Goal: Information Seeking & Learning: Learn about a topic

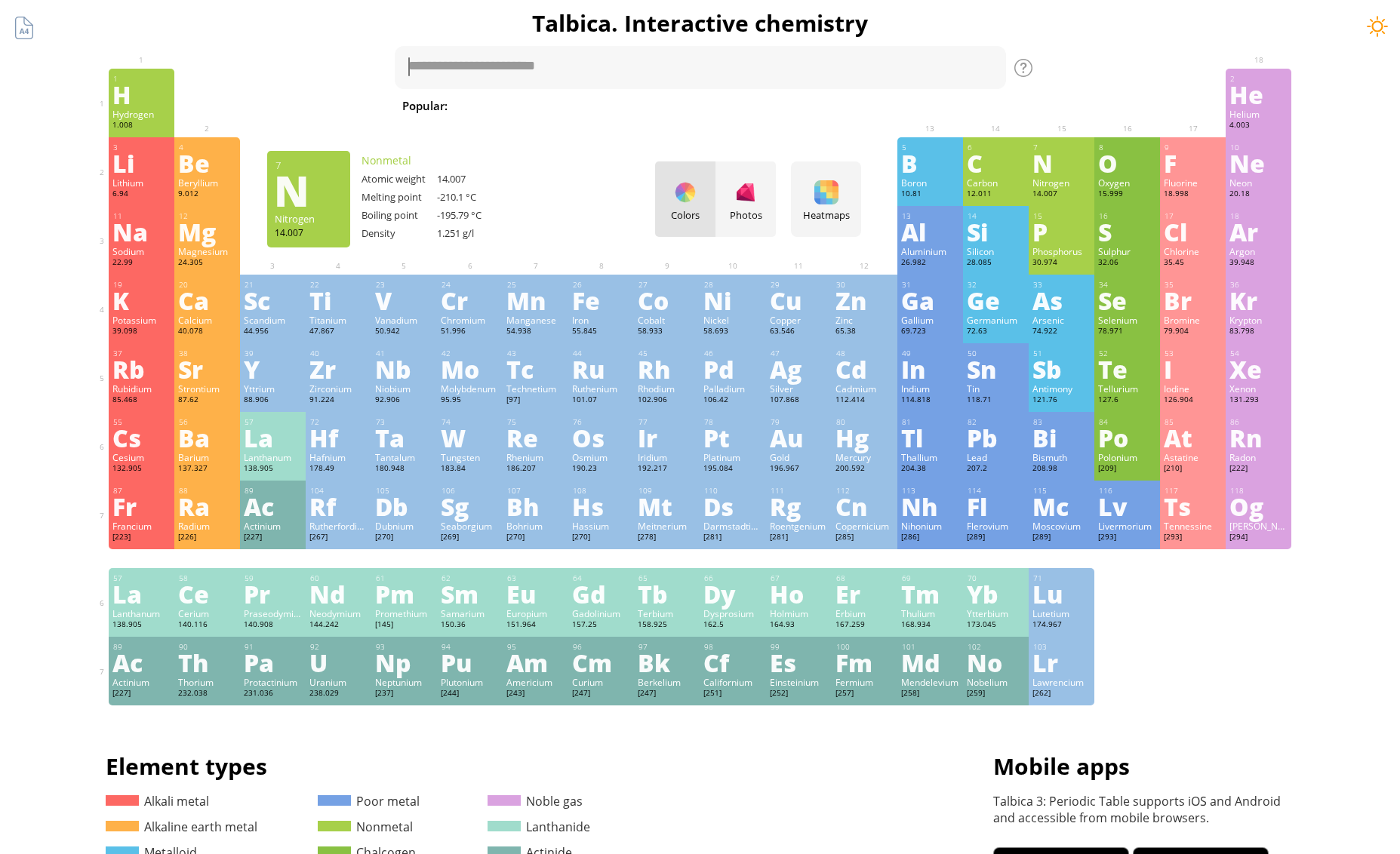
click at [1383, 19] on div at bounding box center [1377, 26] width 23 height 23
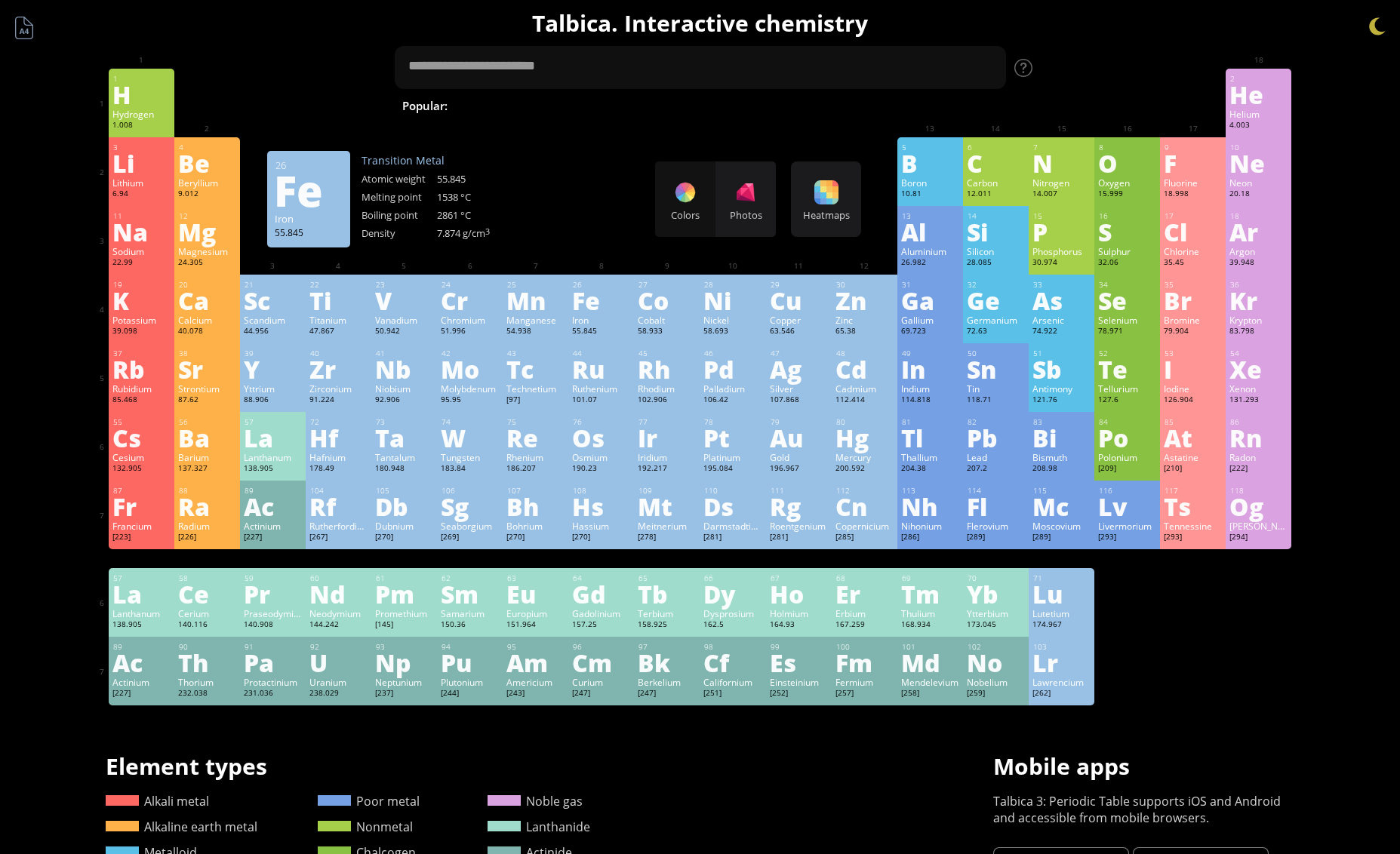
click at [613, 309] on div "Fe" at bounding box center [601, 300] width 58 height 24
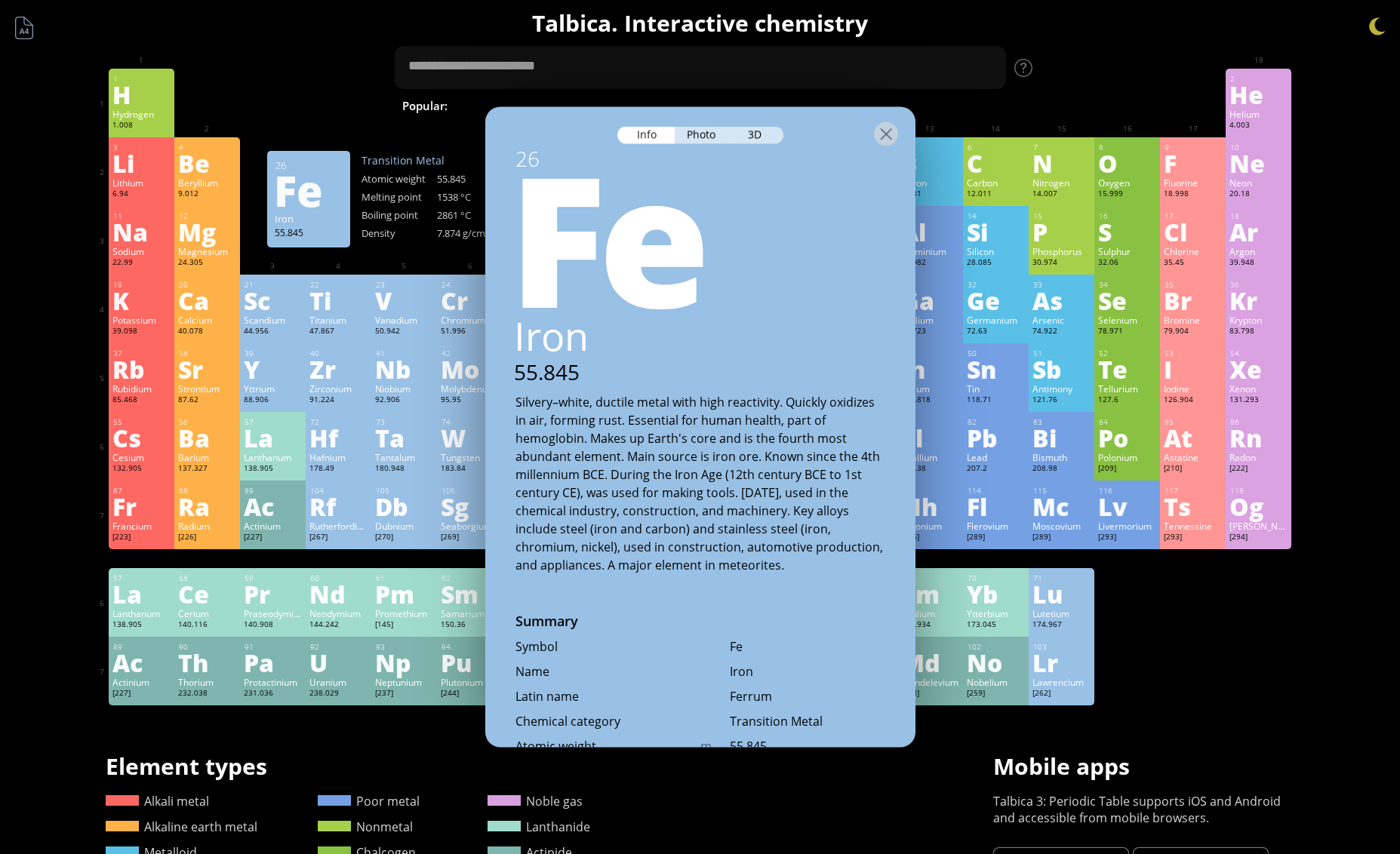
click at [533, 401] on div "Silvery–white, ductile metal with high reactivity. Quickly oxidizes in air, for…" at bounding box center [700, 483] width 370 height 181
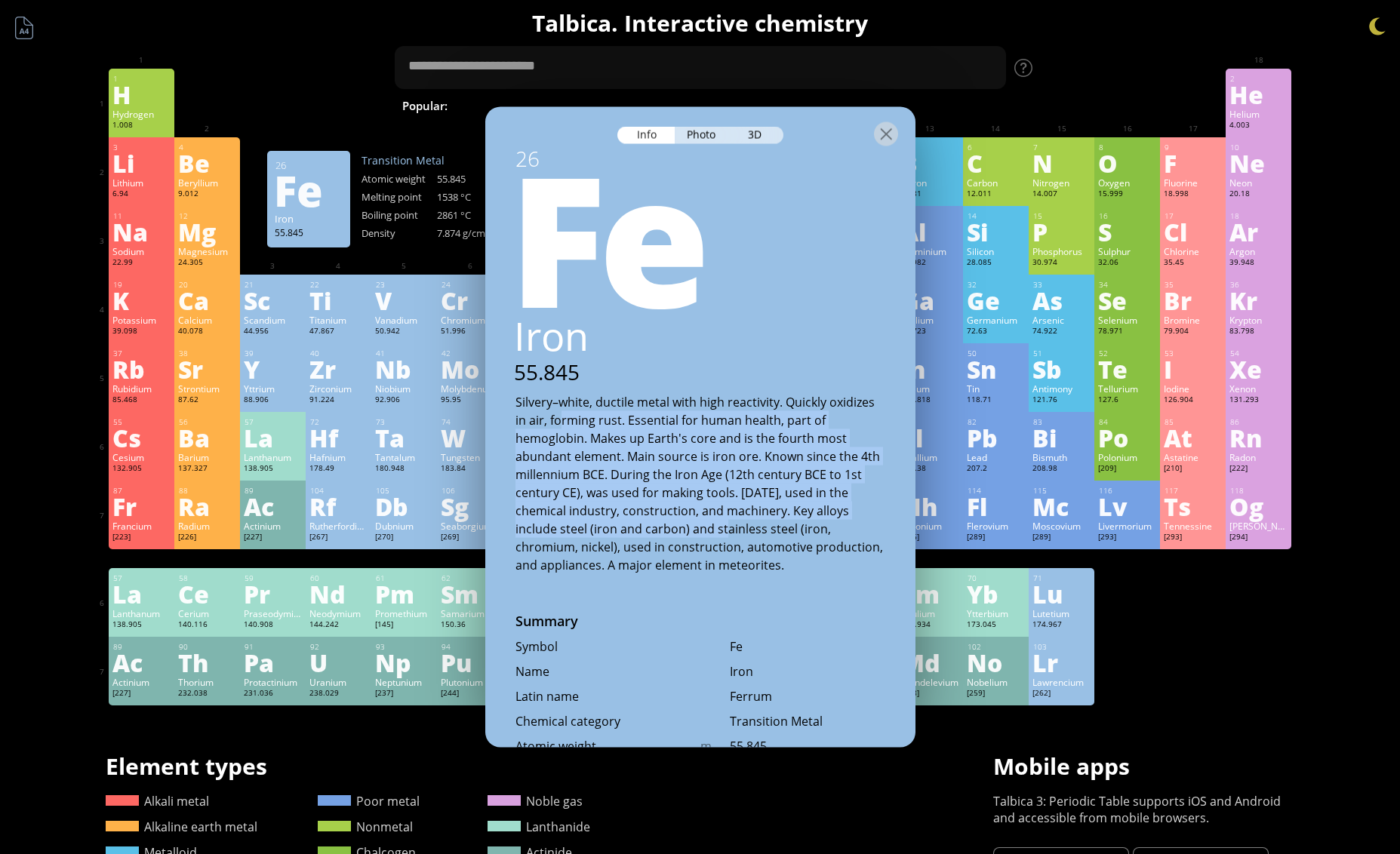
drag, startPoint x: 561, startPoint y: 414, endPoint x: 657, endPoint y: 474, distance: 113.2
click at [724, 519] on div "Silvery–white, ductile metal with high reactivity. Quickly oxidizes in air, for…" at bounding box center [700, 483] width 370 height 181
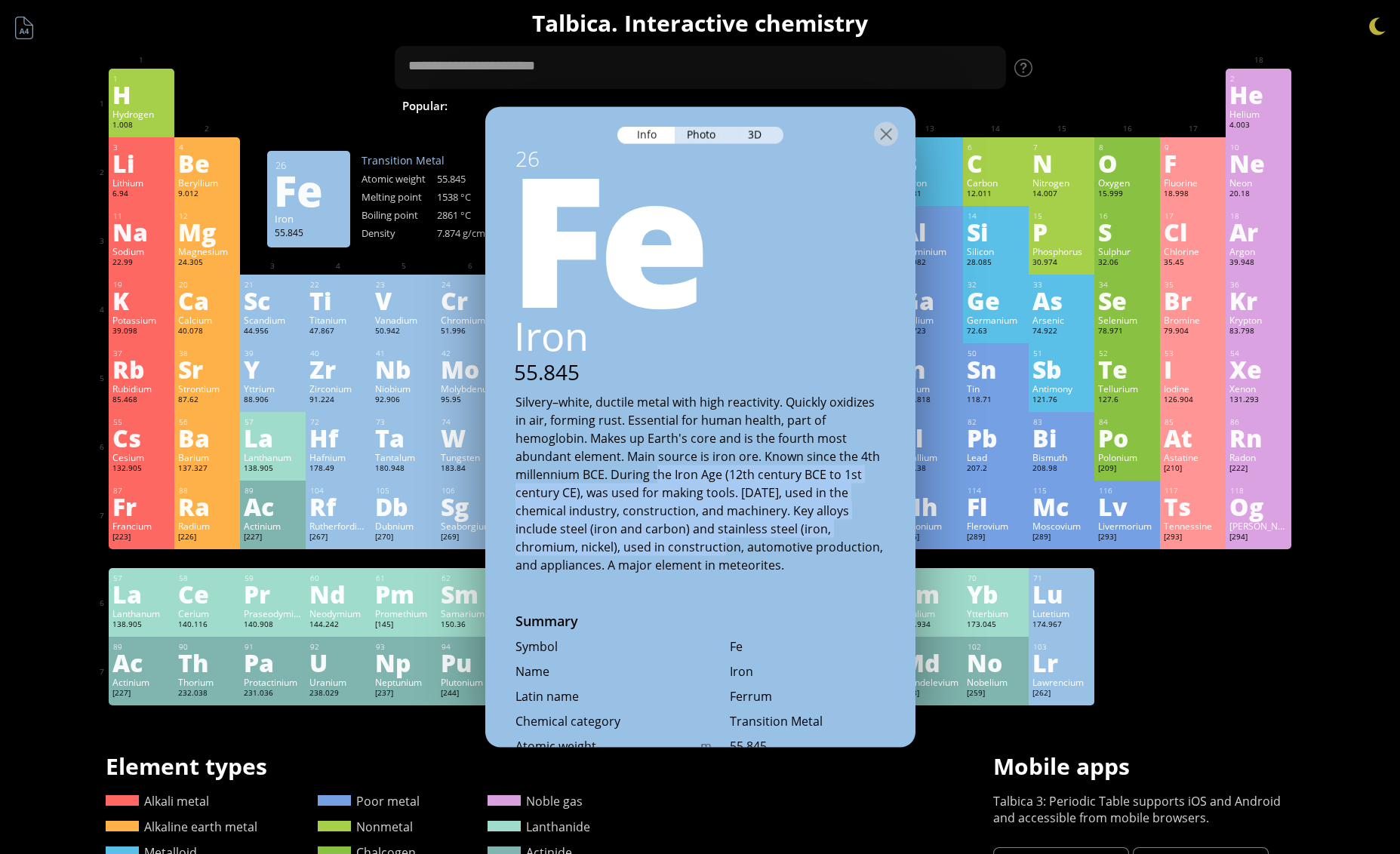
drag, startPoint x: 656, startPoint y: 476, endPoint x: 744, endPoint y: 510, distance: 94.3
click at [729, 540] on div "Silvery–white, ductile metal with high reactivity. Quickly oxidizes in air, for…" at bounding box center [700, 483] width 370 height 181
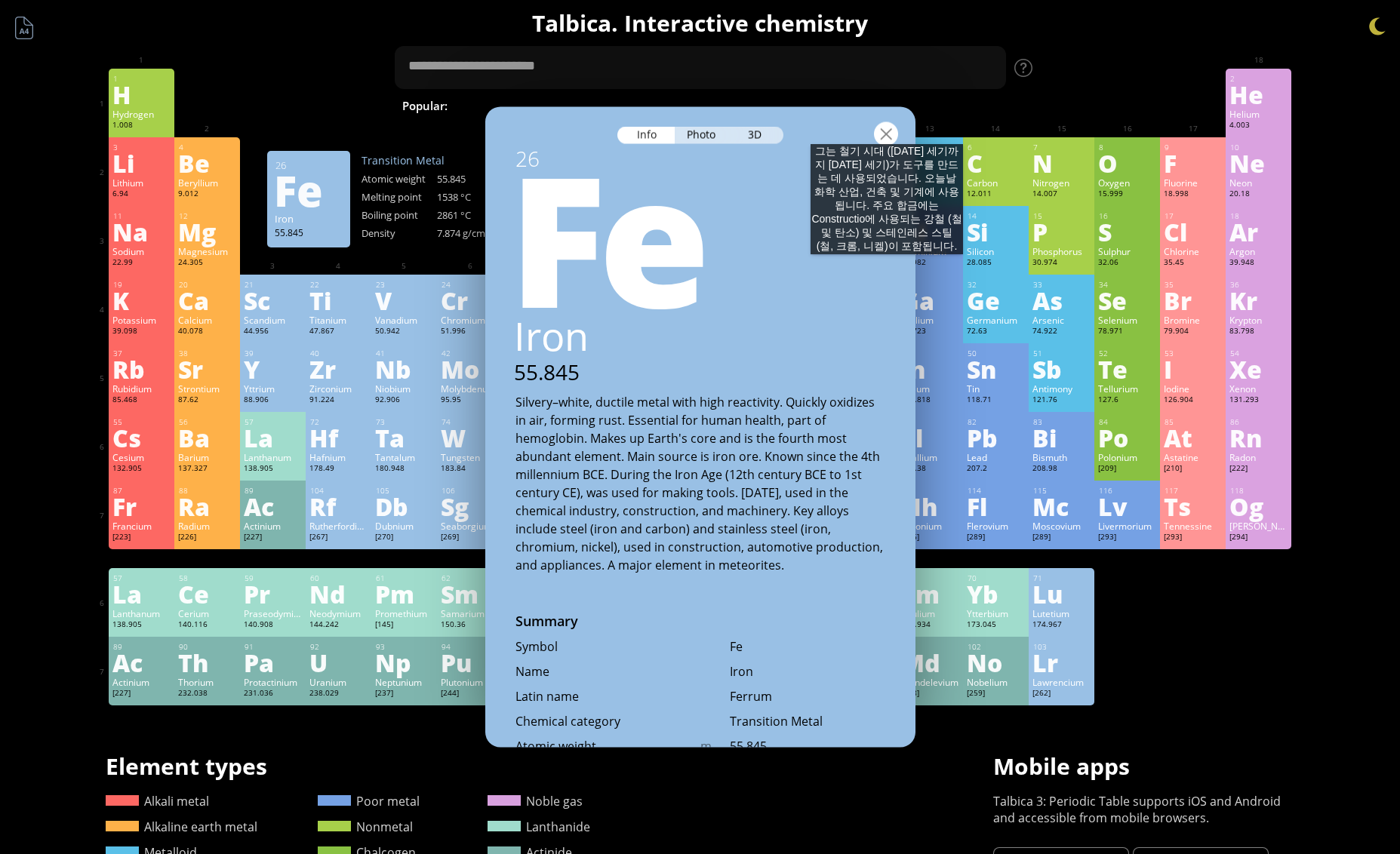
click at [887, 129] on div at bounding box center [885, 134] width 24 height 24
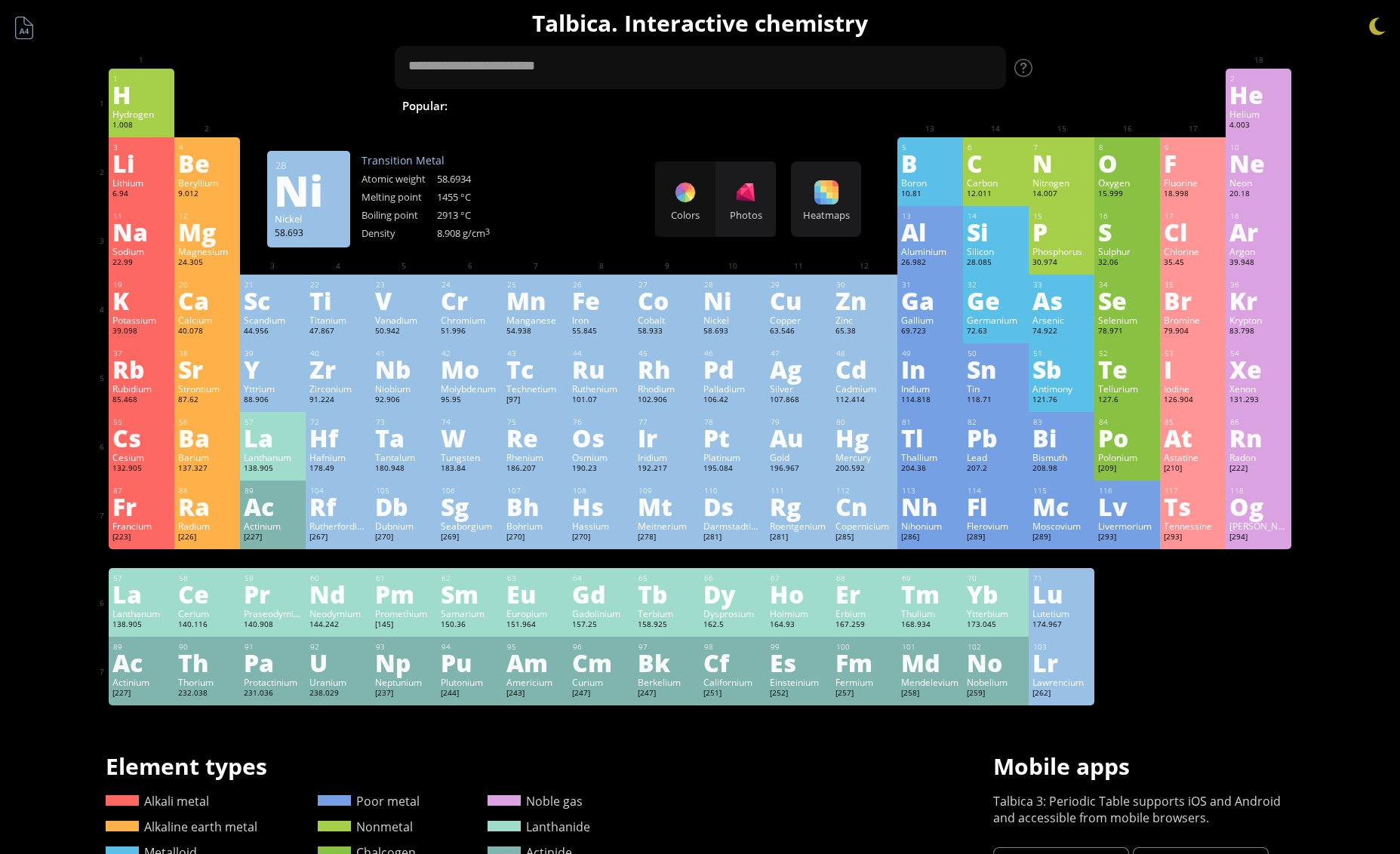
click at [718, 307] on div "Ni" at bounding box center [732, 300] width 58 height 24
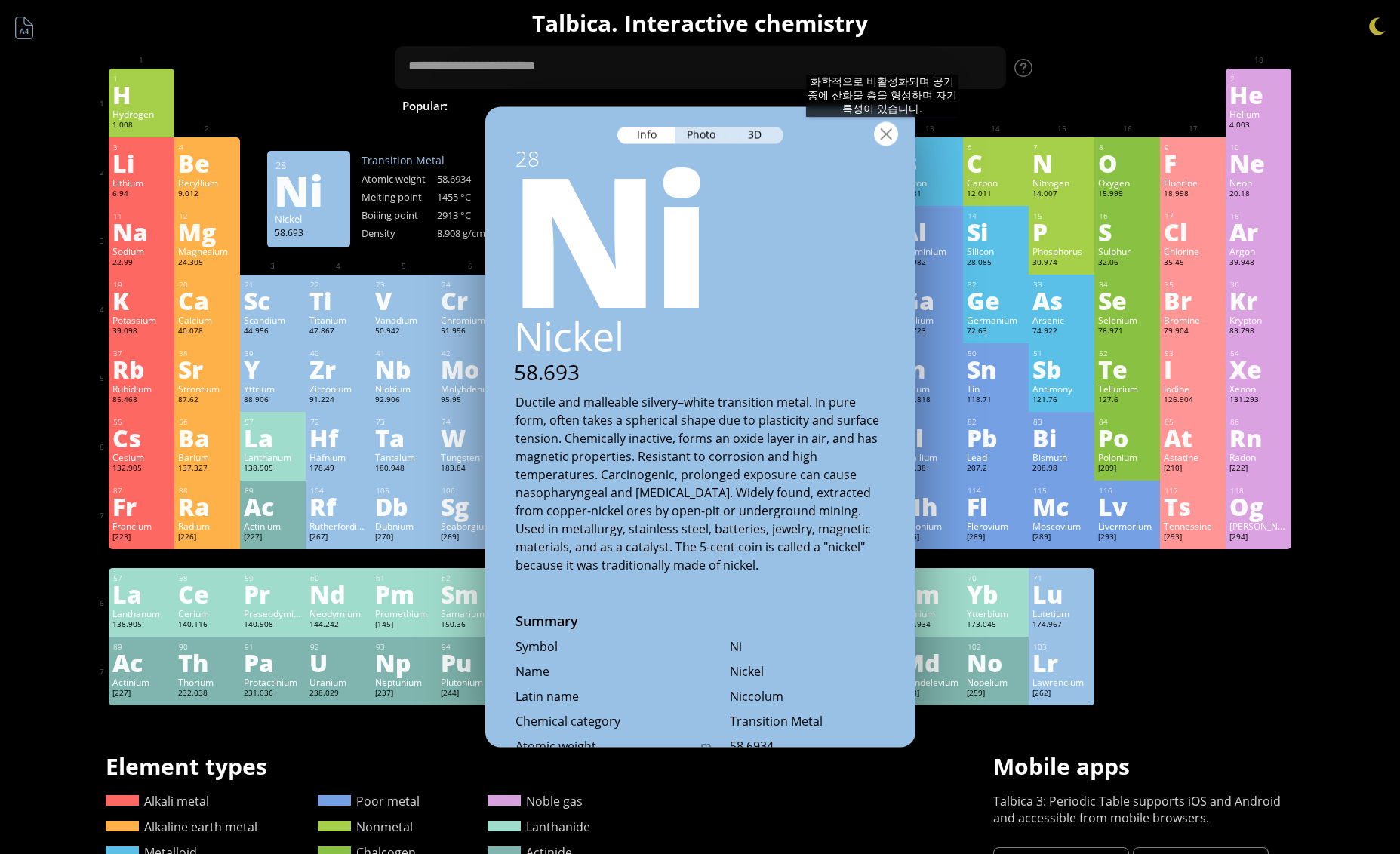
click at [882, 133] on div at bounding box center [885, 134] width 24 height 24
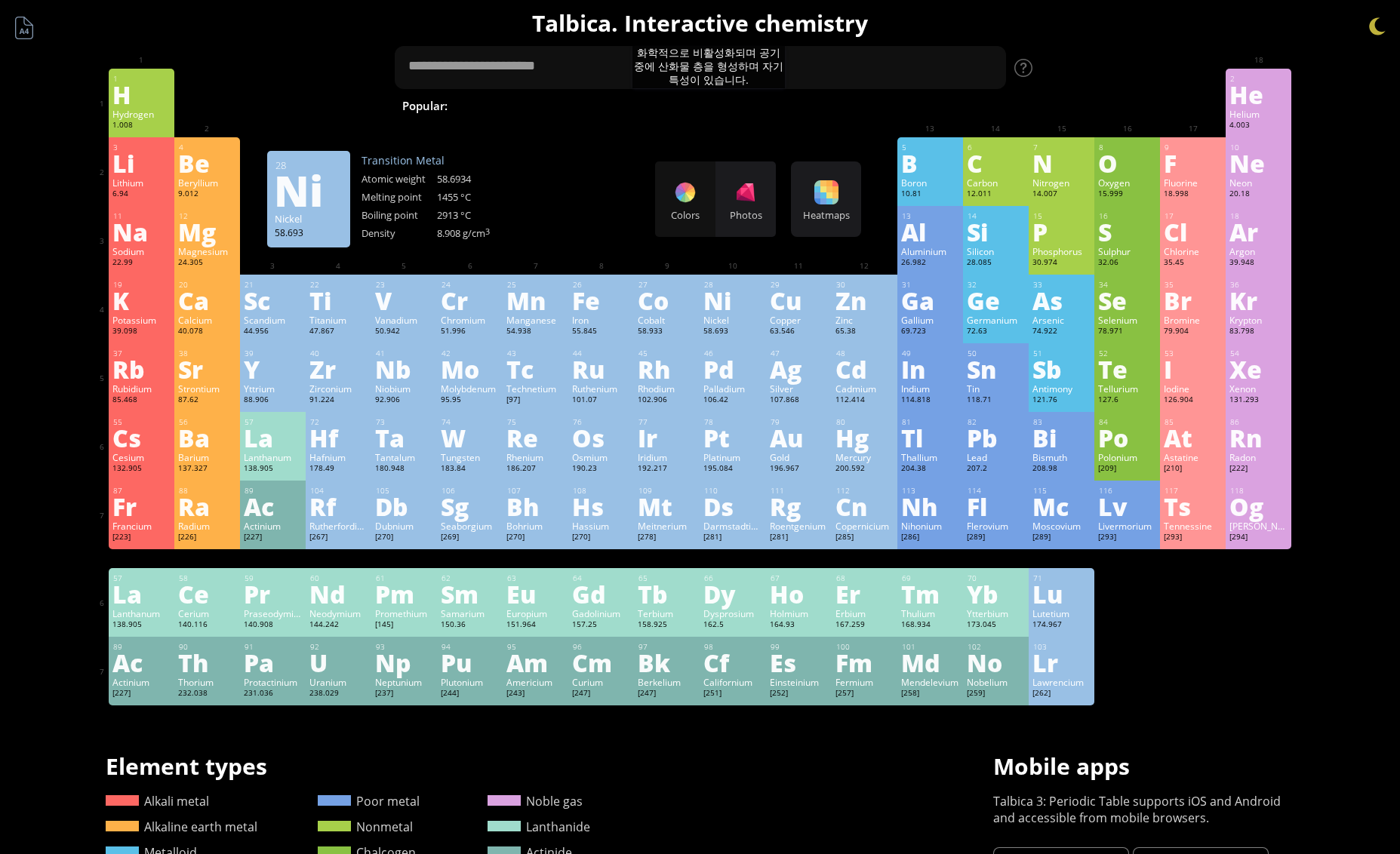
click at [1186, 103] on span "[MEDICAL_DATA]" at bounding box center [1241, 106] width 110 height 18
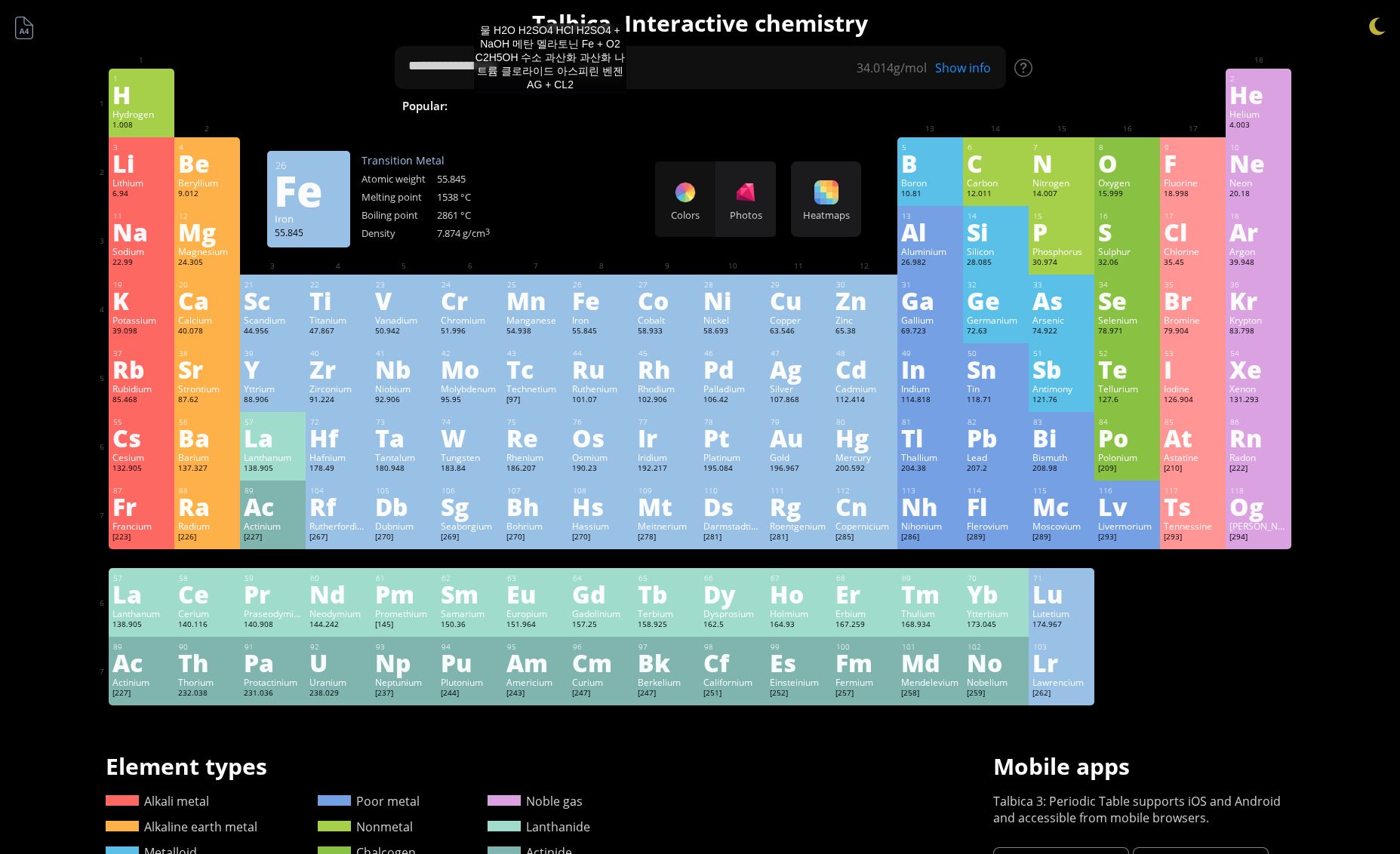
click at [1051, 107] on span "Fe + O 2" at bounding box center [1080, 106] width 59 height 18
type textarea "*******"
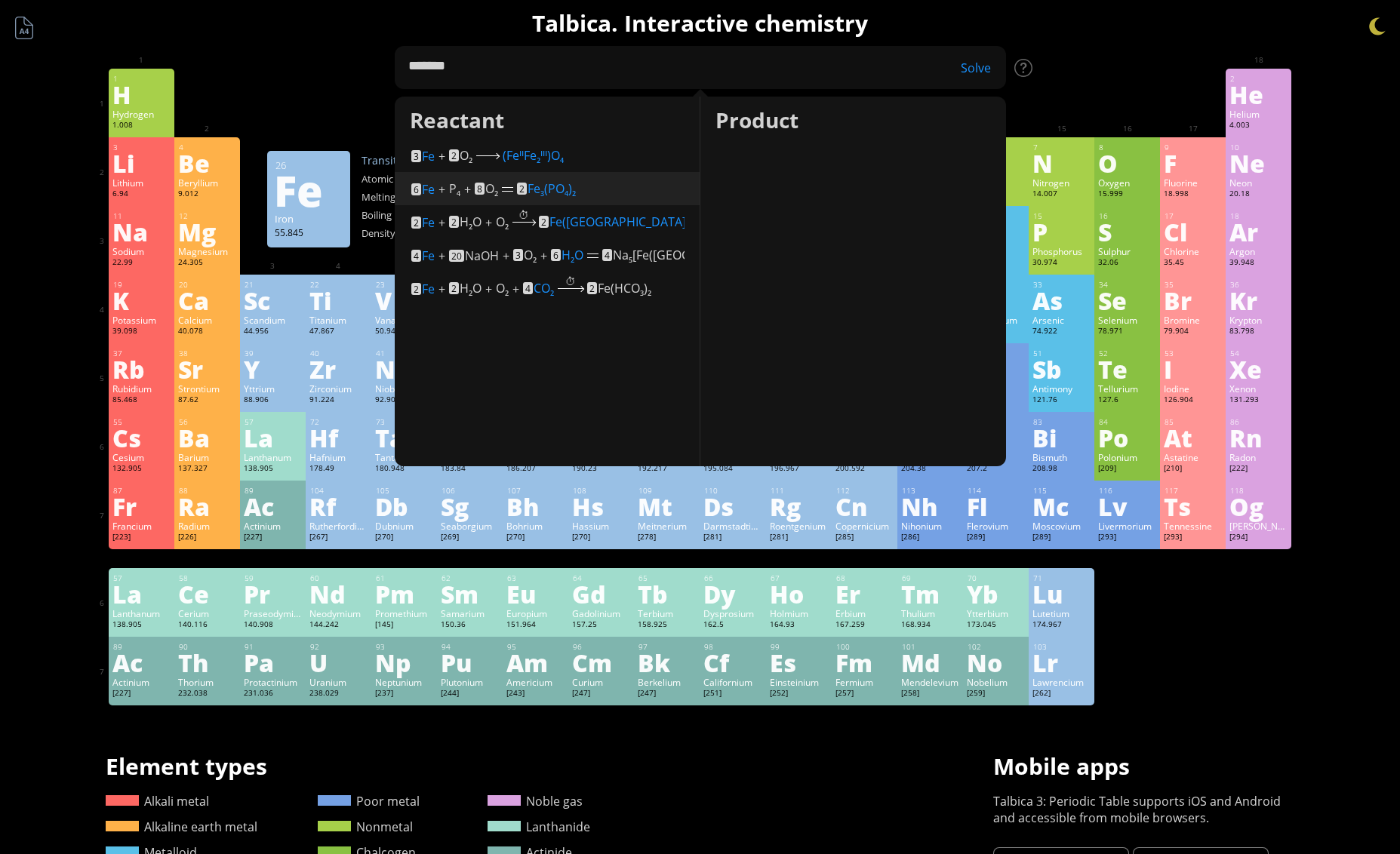
click at [494, 191] on sub "2" at bounding box center [496, 194] width 3 height 9
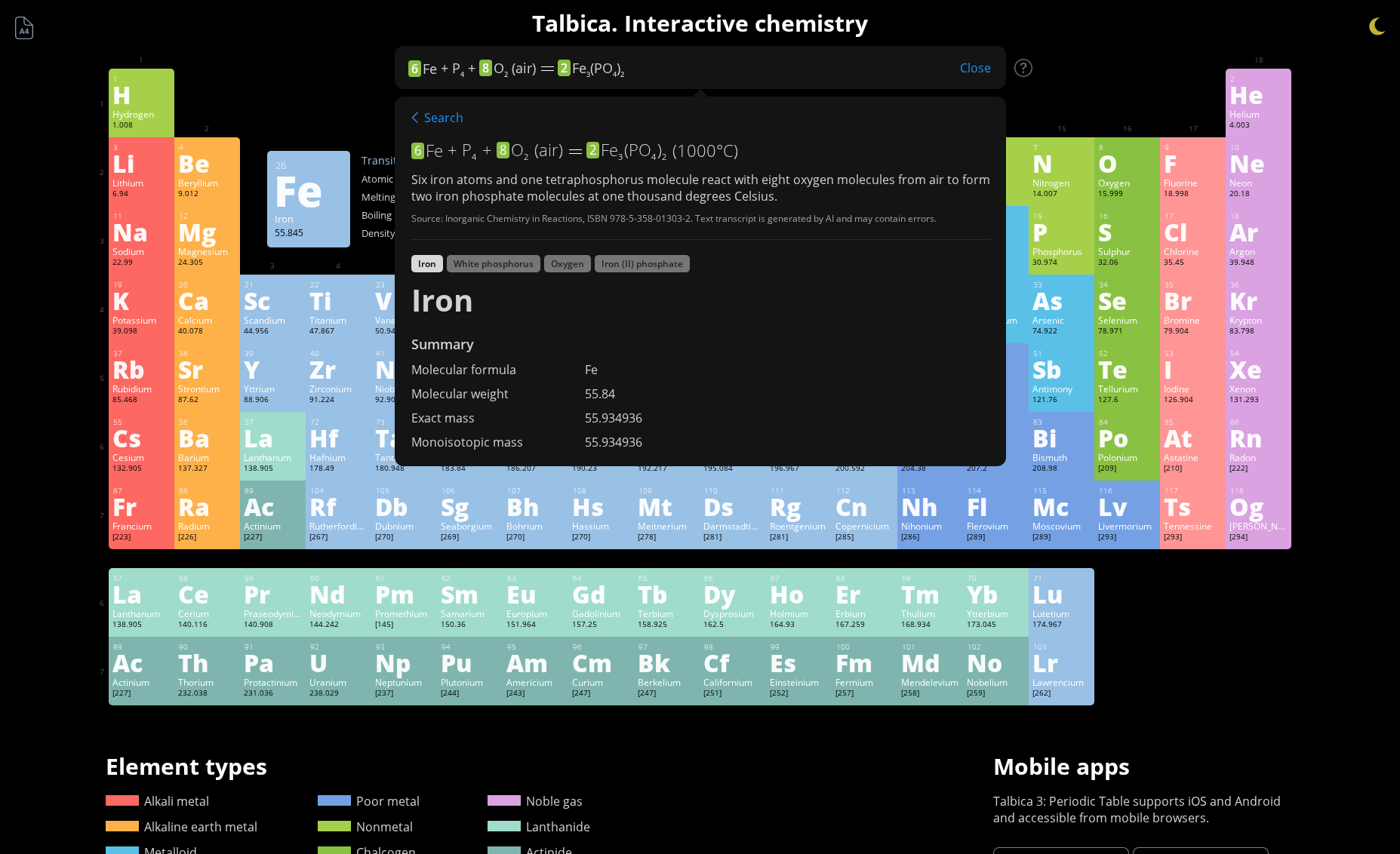
click at [546, 151] on em "(air)" at bounding box center [549, 149] width 29 height 22
click at [1088, 55] on div "Summary Molecular formula Molecular weight Exact mass Monoisotopic mass Classif…" at bounding box center [700, 639] width 1223 height 1278
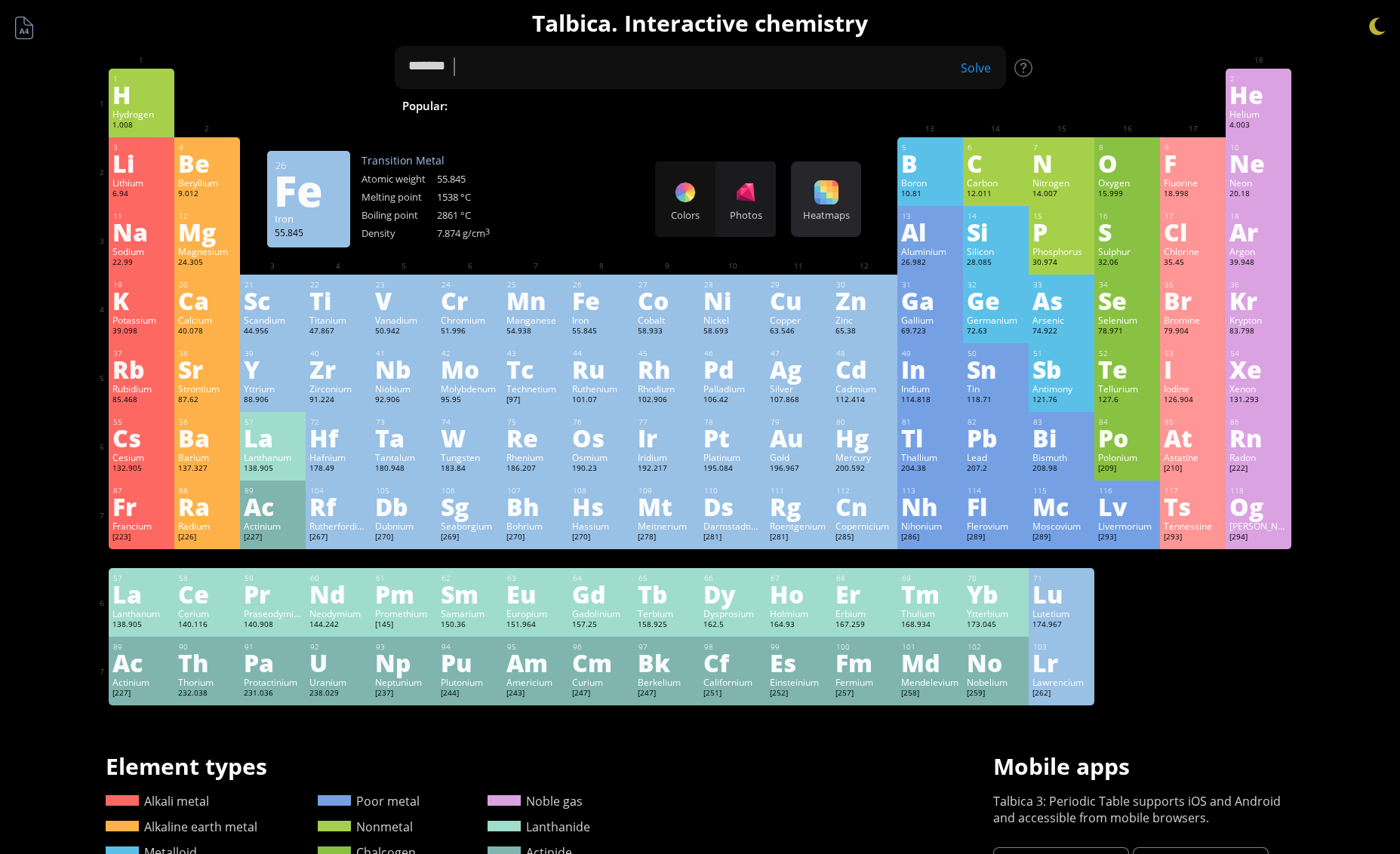
click at [828, 192] on div at bounding box center [826, 192] width 24 height 24
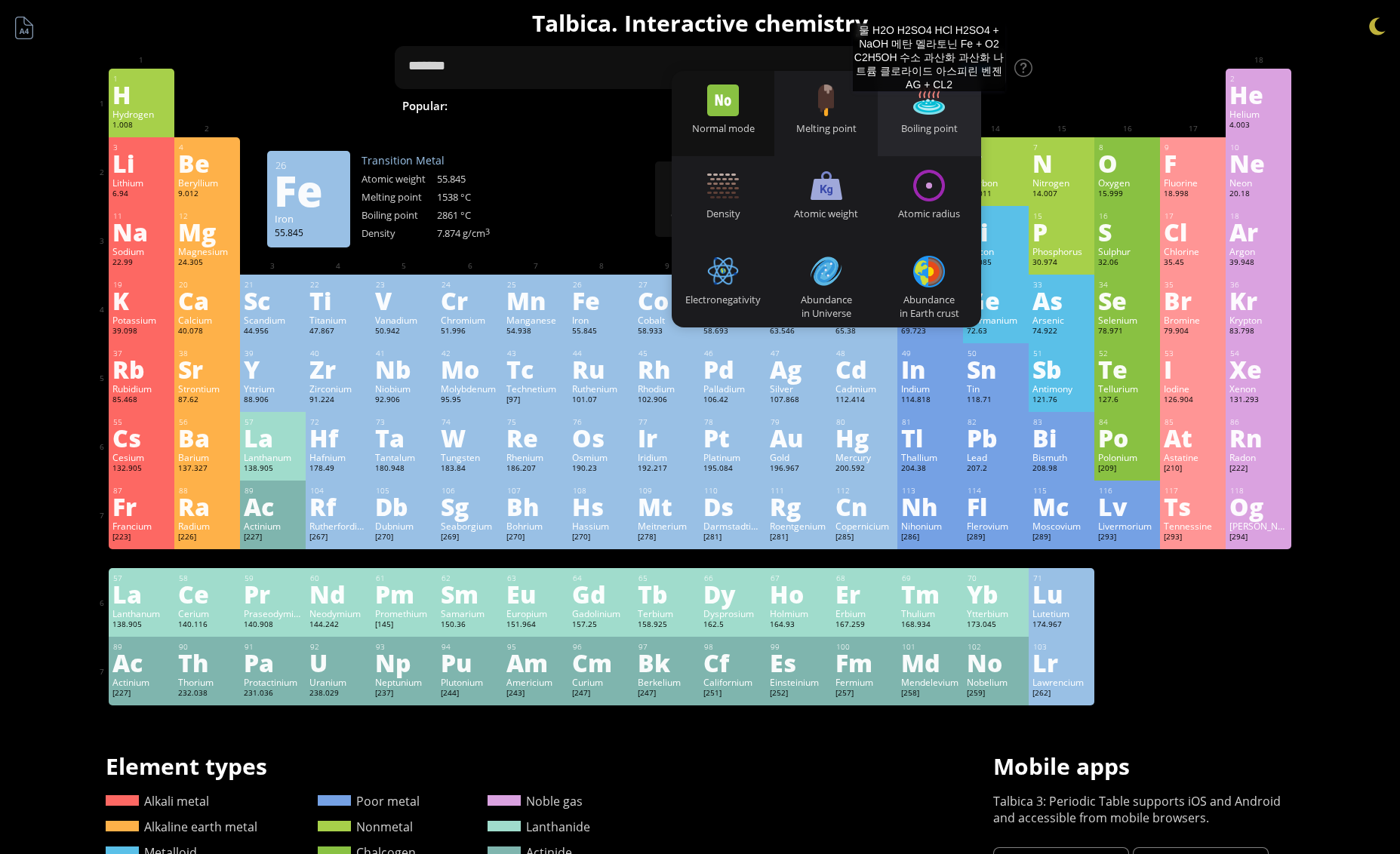
click at [929, 107] on div at bounding box center [929, 101] width 32 height 32
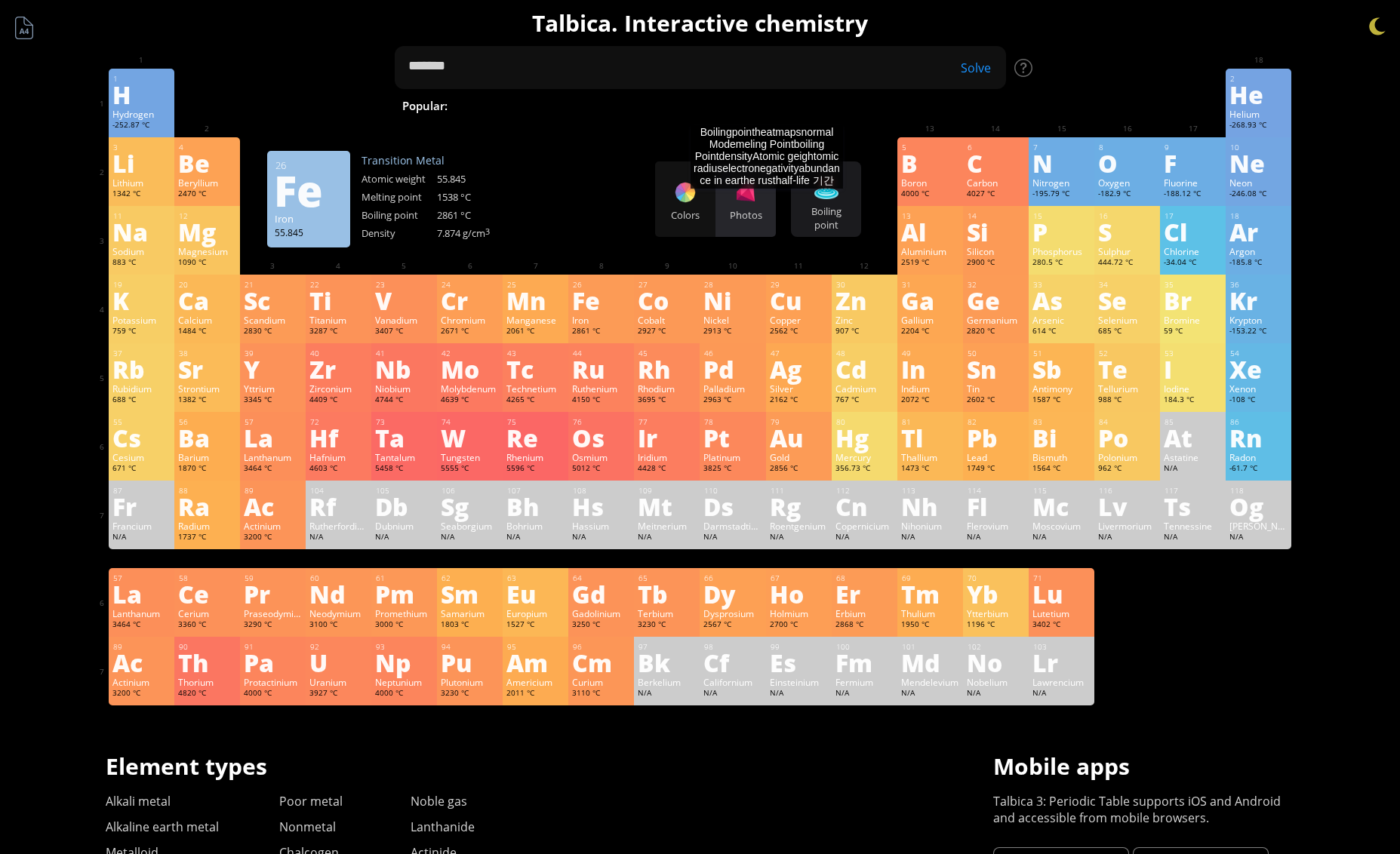
click at [767, 204] on div "Photos" at bounding box center [746, 199] width 60 height 76
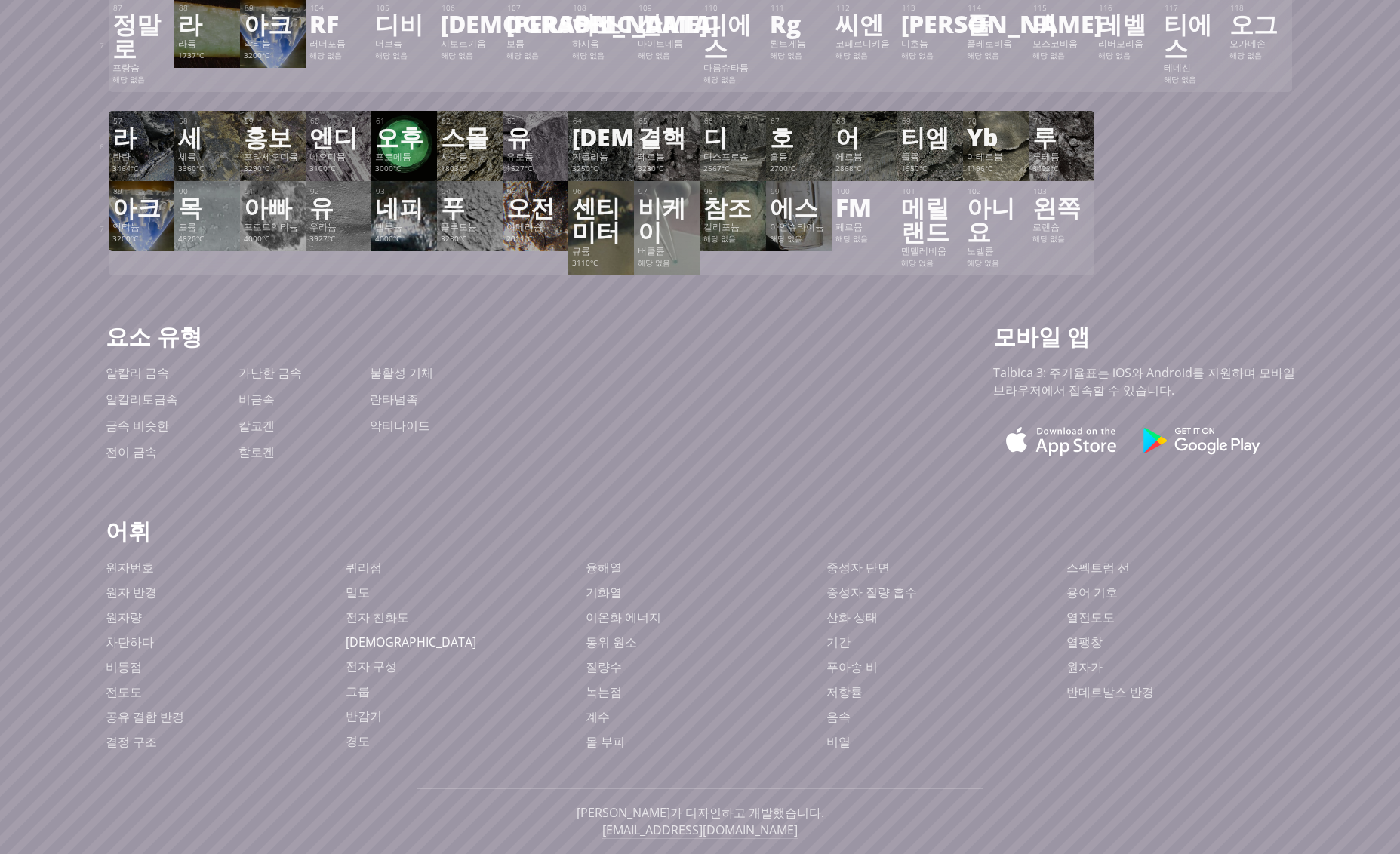
scroll to position [592, 0]
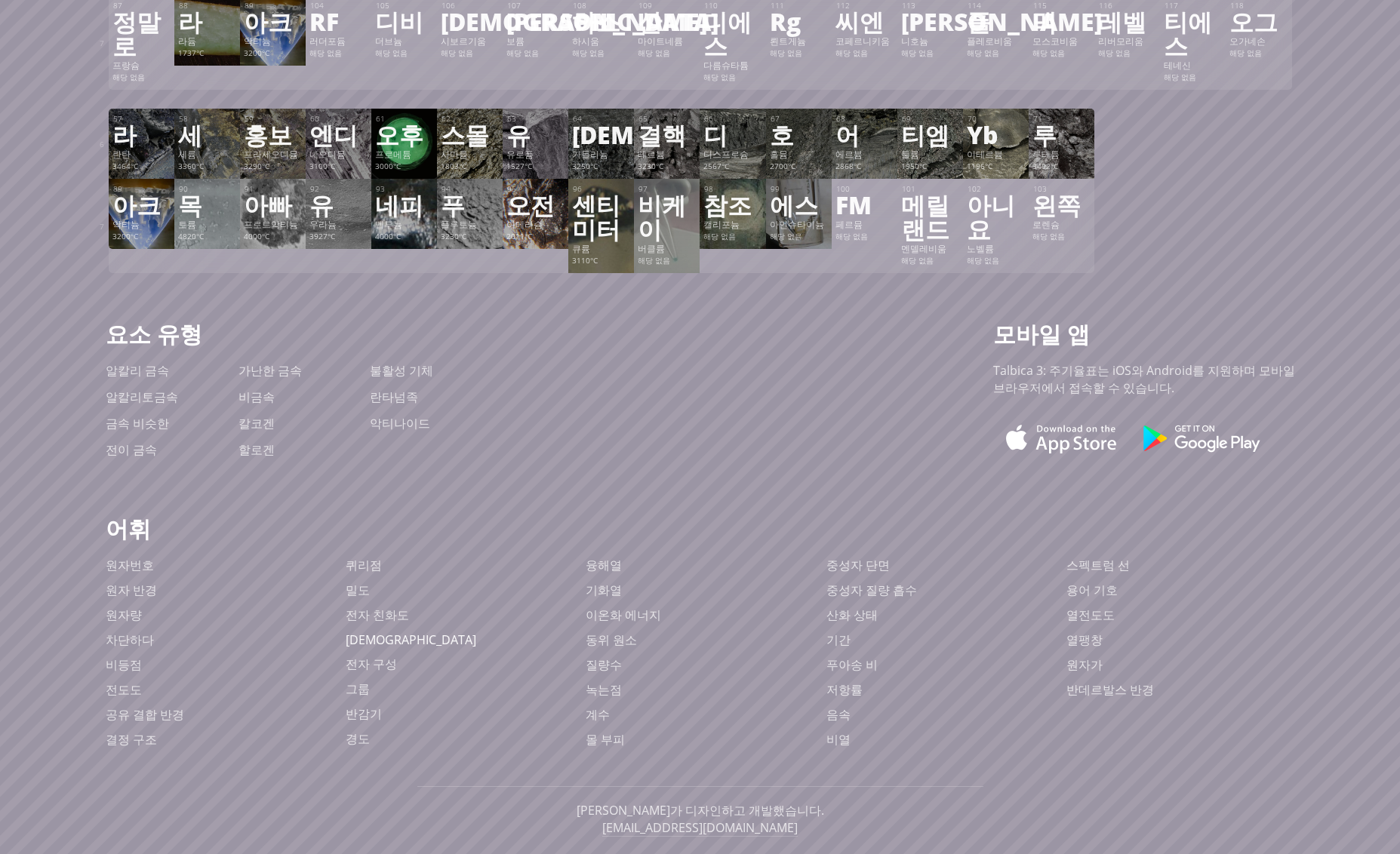
click at [372, 632] on font "[DEMOGRAPHIC_DATA]" at bounding box center [411, 640] width 131 height 17
click at [666, 820] on font "[EMAIL_ADDRESS][DOMAIN_NAME]" at bounding box center [700, 828] width 196 height 17
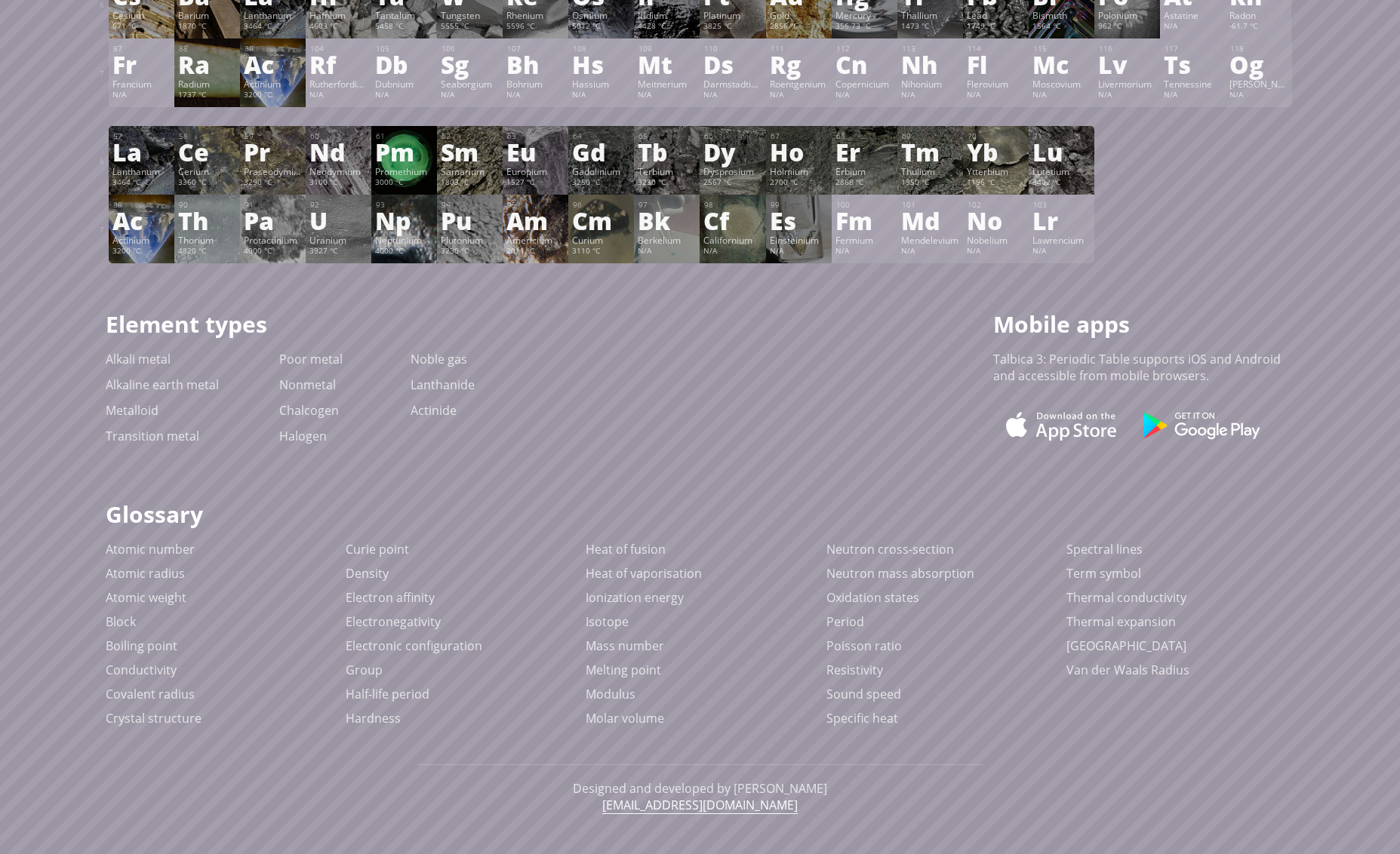
scroll to position [443, 0]
click at [717, 801] on link "[EMAIL_ADDRESS][DOMAIN_NAME]" at bounding box center [700, 805] width 196 height 18
drag, startPoint x: 766, startPoint y: 806, endPoint x: 650, endPoint y: 808, distance: 116.0
click at [650, 808] on div "Designed and developed by [PERSON_NAME] [EMAIL_ADDRESS][DOMAIN_NAME]" at bounding box center [700, 795] width 567 height 65
click at [803, 804] on div "Designed and developed by [PERSON_NAME] [EMAIL_ADDRESS][DOMAIN_NAME]" at bounding box center [700, 795] width 567 height 65
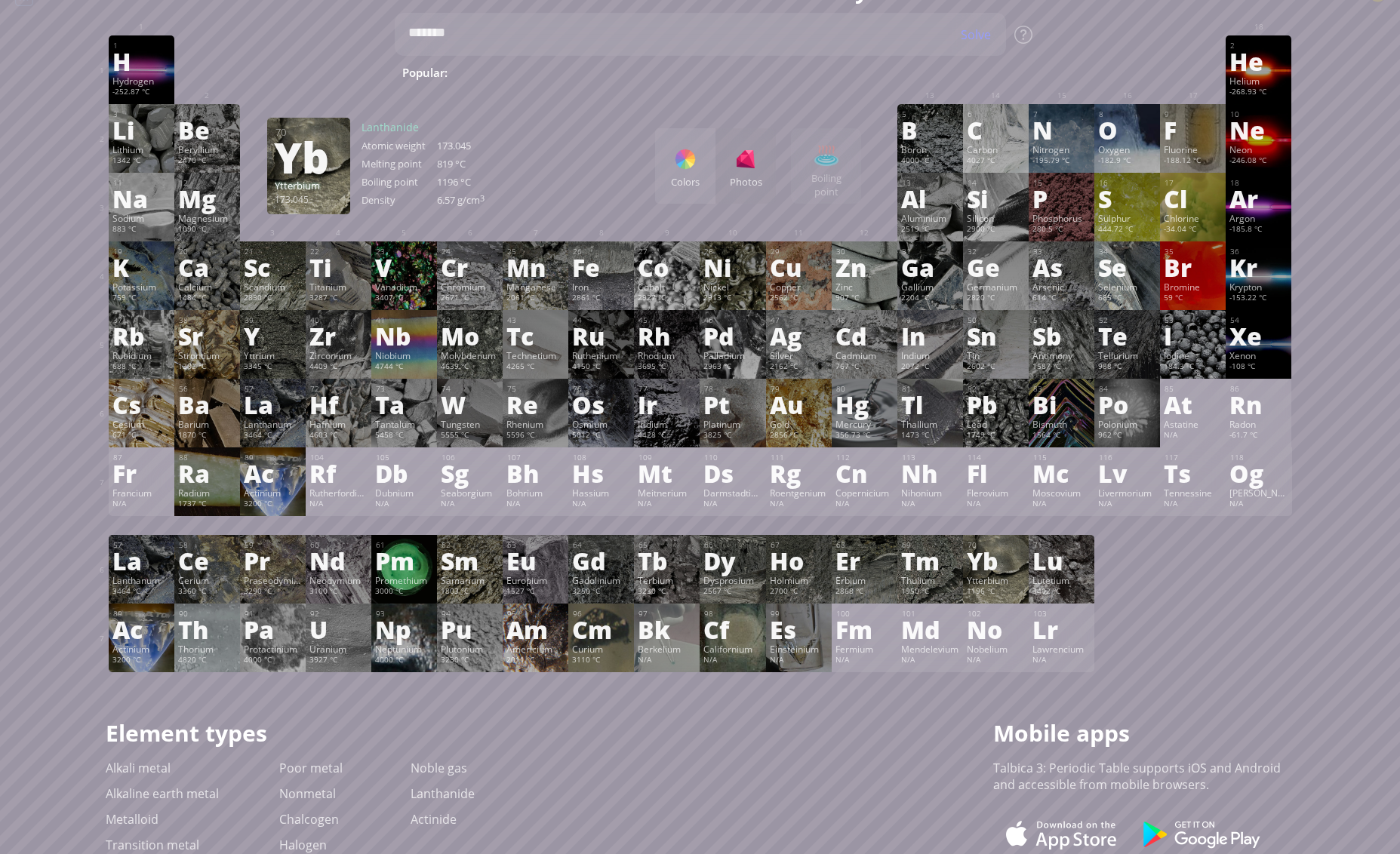
scroll to position [0, 0]
